Goal: Obtain resource: Obtain resource

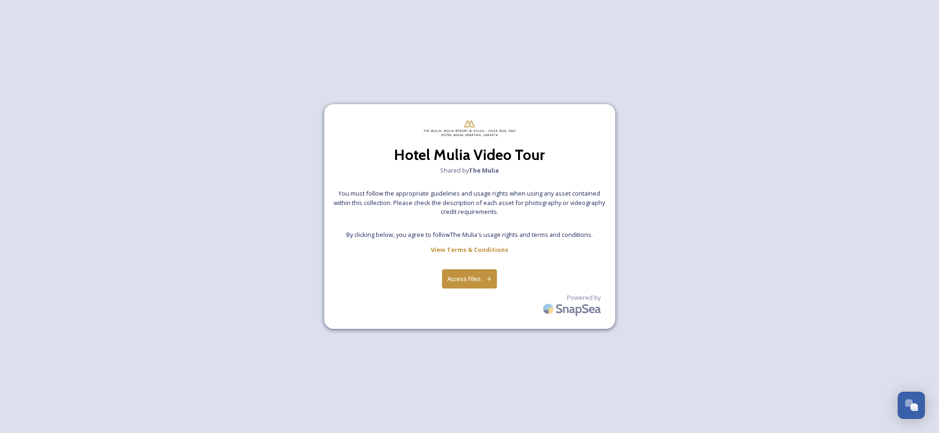
click at [477, 276] on button "Access Files" at bounding box center [469, 278] width 55 height 19
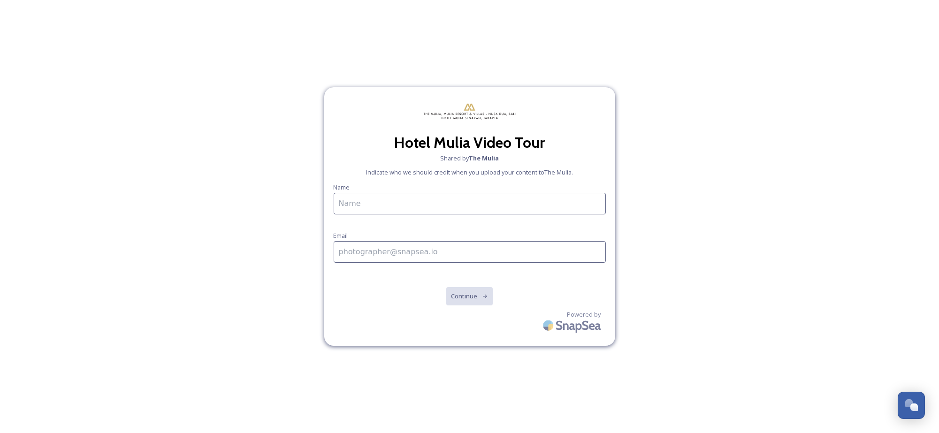
click at [506, 197] on input at bounding box center [470, 204] width 272 height 22
click at [523, 175] on span "Indicate who we should credit when you upload your content to The Mulia ." at bounding box center [469, 172] width 207 height 9
click at [484, 205] on input at bounding box center [470, 204] width 272 height 22
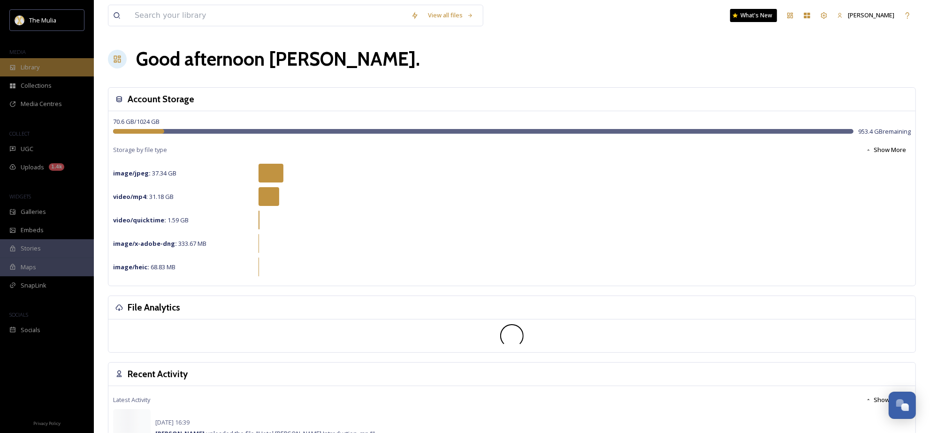
click at [54, 66] on div "Library" at bounding box center [47, 67] width 94 height 18
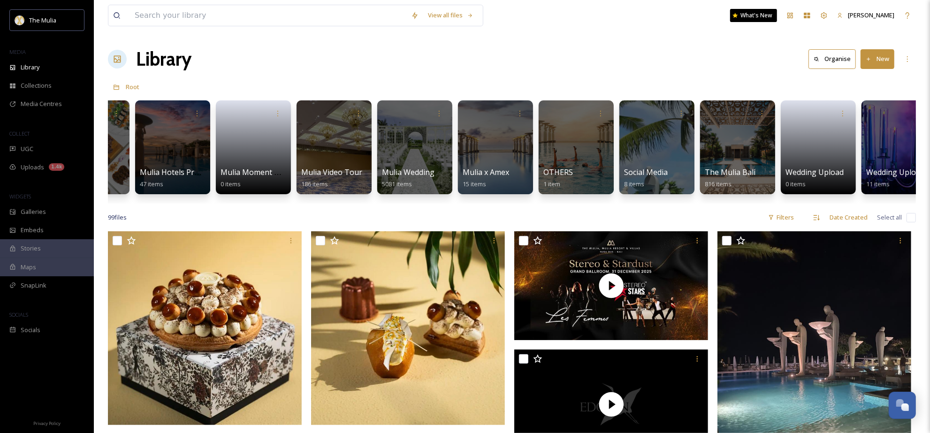
scroll to position [0, 1129]
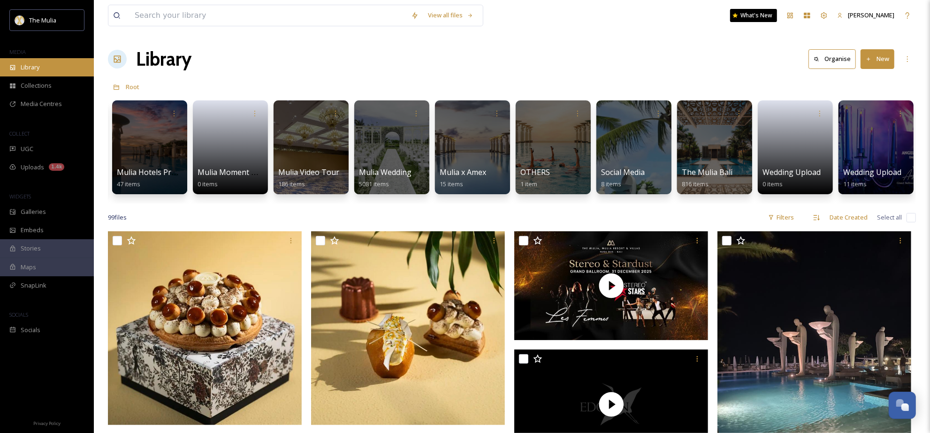
click at [62, 65] on div "Library" at bounding box center [47, 67] width 94 height 18
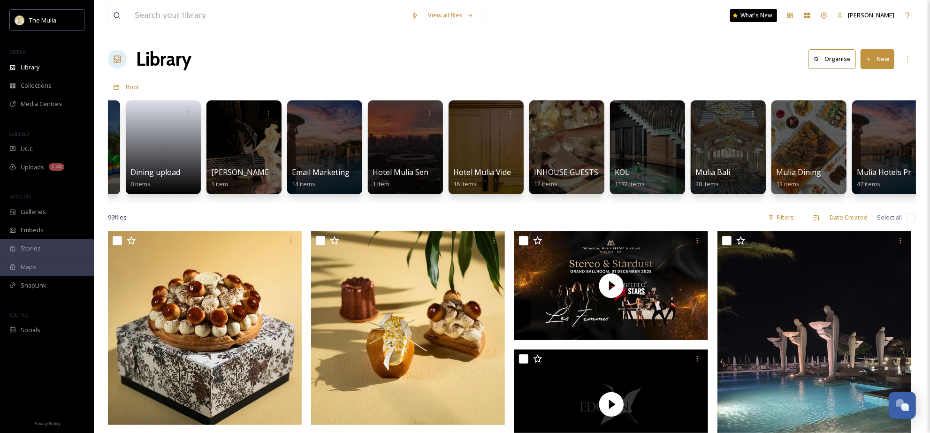
scroll to position [0, 438]
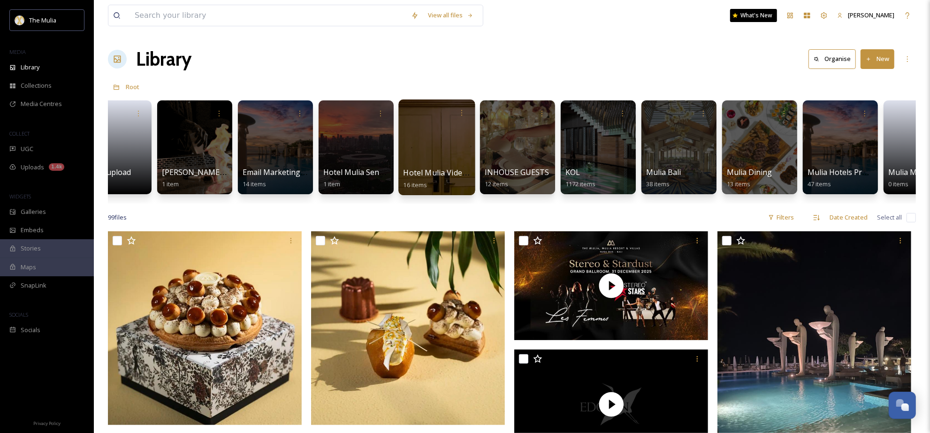
click at [451, 159] on div at bounding box center [436, 148] width 77 height 96
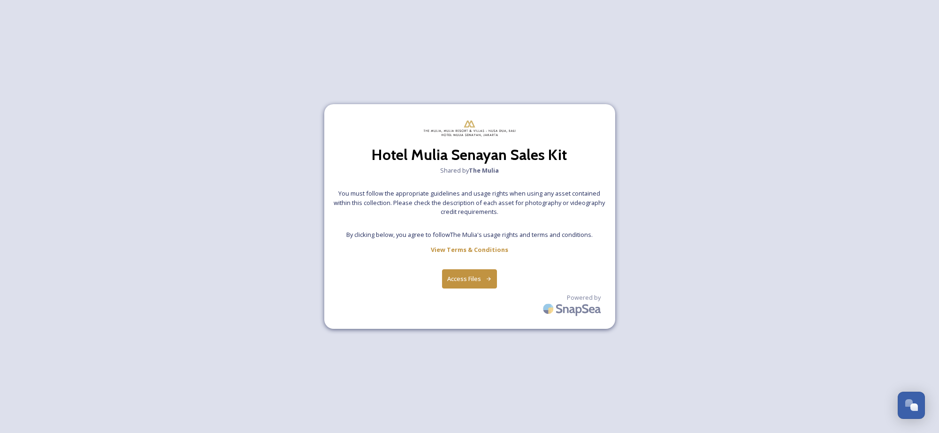
click at [476, 270] on button "Access Files" at bounding box center [469, 278] width 55 height 19
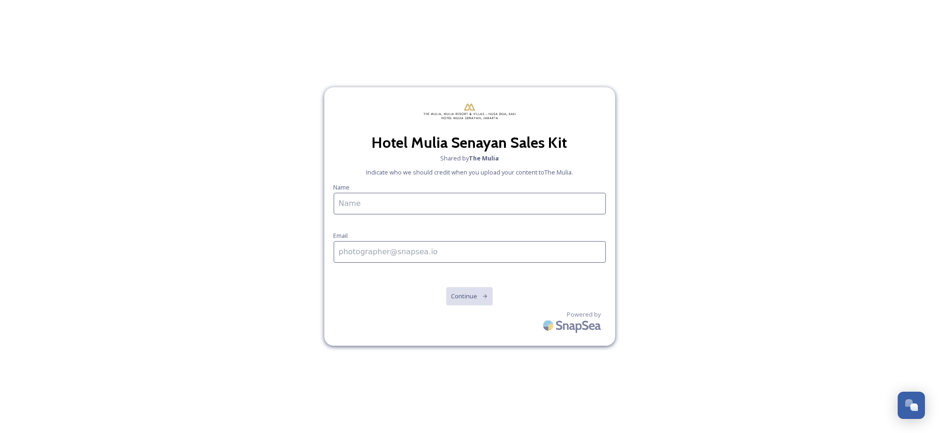
click at [436, 205] on input at bounding box center [470, 204] width 272 height 22
type input "[PERSON_NAME]"
click at [401, 251] on input at bounding box center [470, 252] width 272 height 22
type input "[PERSON_NAME][EMAIL_ADDRESS][DOMAIN_NAME]"
click at [422, 291] on div "Hotel [PERSON_NAME] Sales Kit Shared by The Mulia Indicate who we should credit…" at bounding box center [469, 217] width 291 height 260
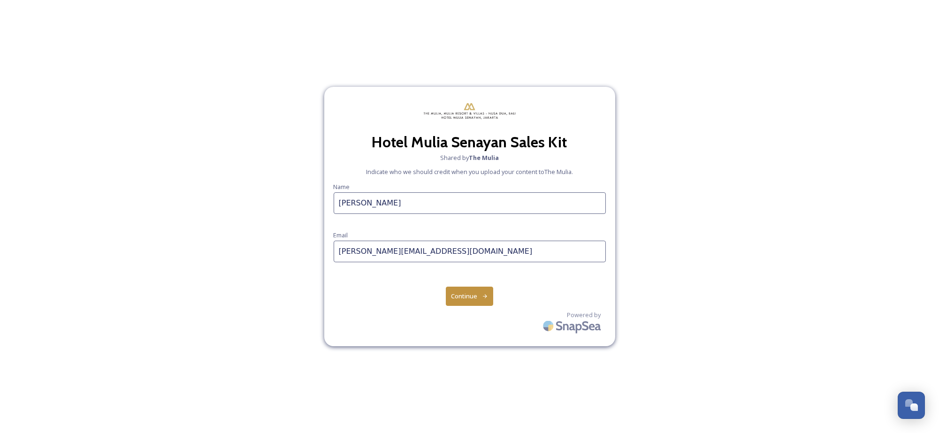
click at [442, 294] on div "Hotel [PERSON_NAME] Sales Kit Shared by The Mulia Indicate who we should credit…" at bounding box center [469, 217] width 291 height 260
click at [458, 295] on button "Continue" at bounding box center [469, 296] width 47 height 19
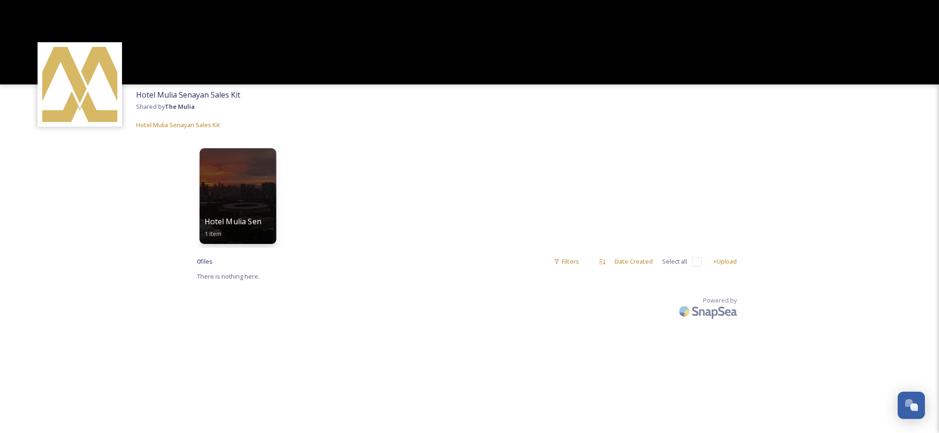
click at [257, 214] on div at bounding box center [237, 196] width 77 height 96
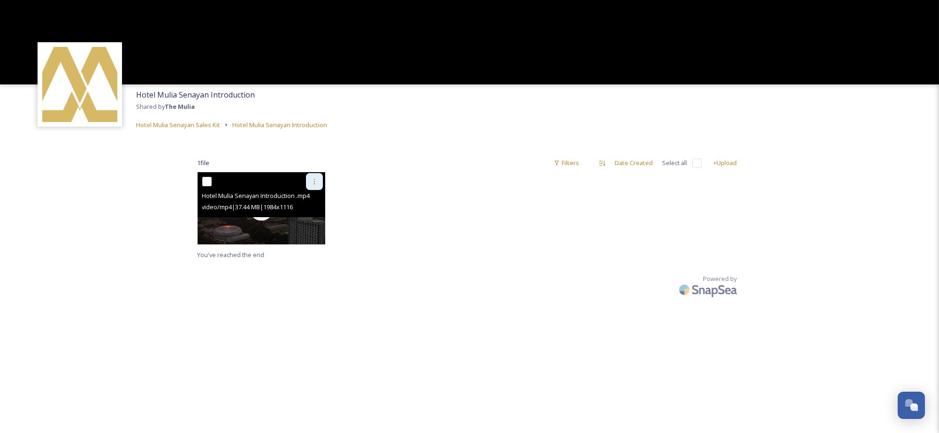
click at [268, 202] on div "video/mp4 | 37.44 MB | 1984 x 1116" at bounding box center [262, 206] width 121 height 11
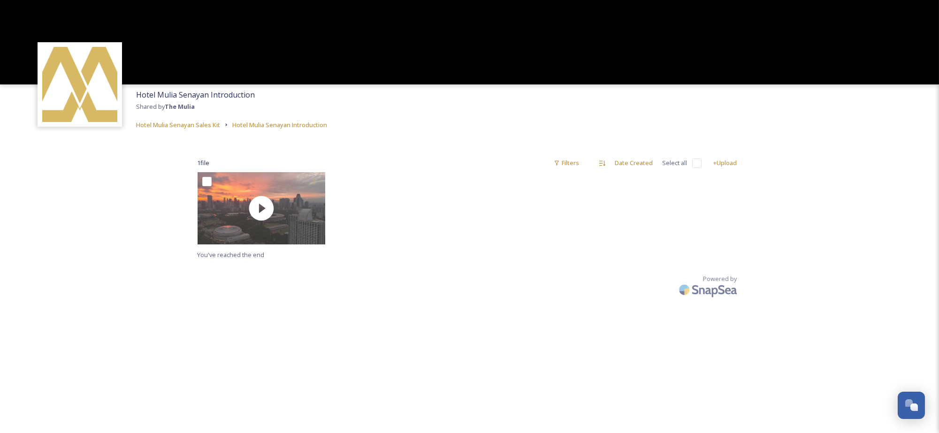
click at [326, 182] on div at bounding box center [264, 210] width 133 height 77
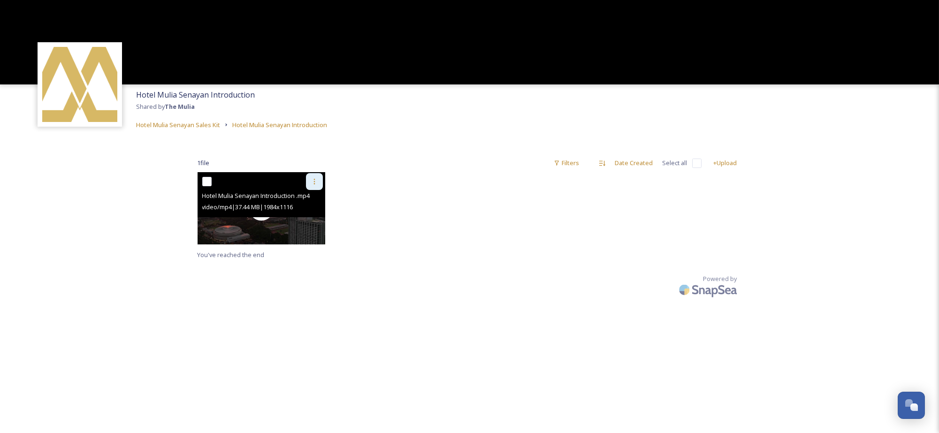
click at [318, 189] on div at bounding box center [314, 181] width 17 height 17
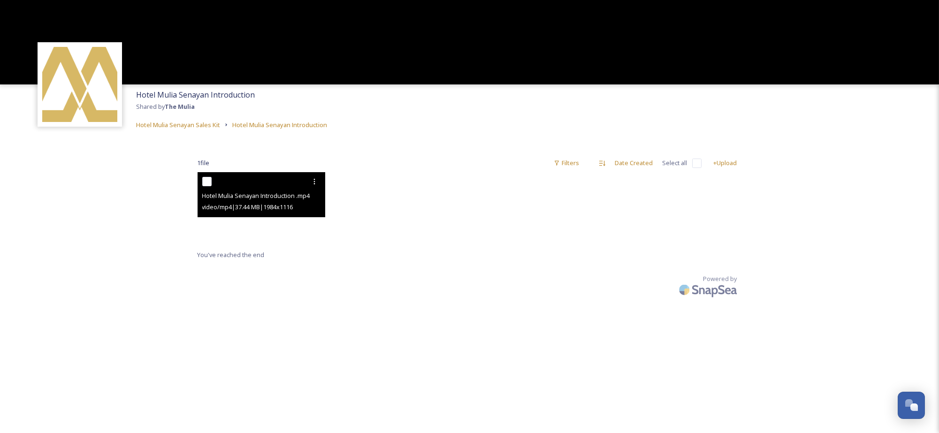
click at [233, 229] on video "Hotel Mulia Senayan Introduction .mp4" at bounding box center [262, 208] width 128 height 72
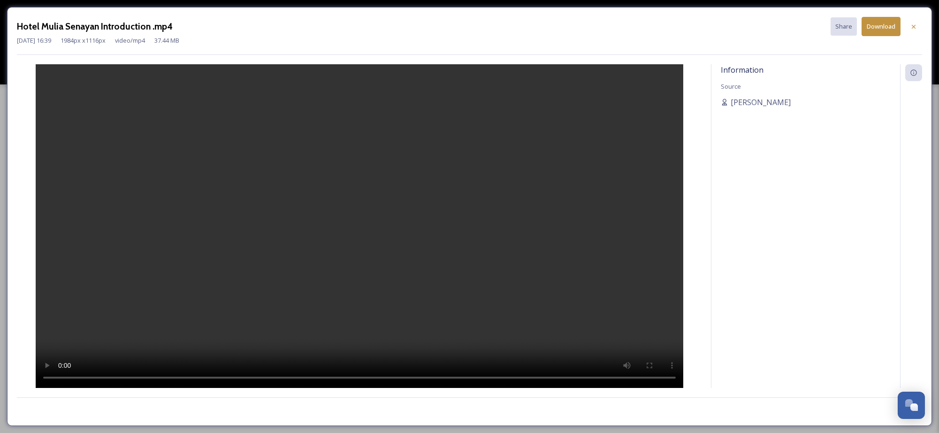
click at [233, 229] on video at bounding box center [360, 226] width 648 height 324
click at [826, 38] on div "[DATE] 16:39 1984 px x 1116 px video/mp4 37.44 MB" at bounding box center [469, 40] width 905 height 9
click at [506, 158] on video at bounding box center [360, 226] width 648 height 324
